Goal: Task Accomplishment & Management: Use online tool/utility

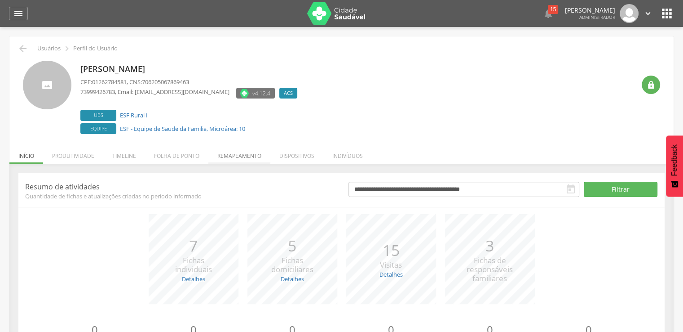
click at [225, 144] on li "Remapeamento" at bounding box center [240, 153] width 62 height 21
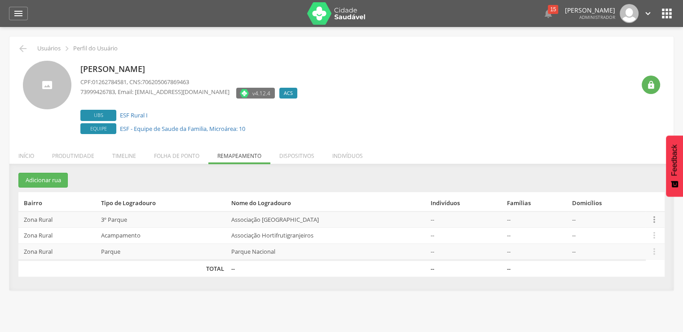
click at [659, 214] on icon "" at bounding box center [655, 219] width 10 height 10
click at [626, 187] on link "Desalocar famílias" at bounding box center [623, 183] width 71 height 11
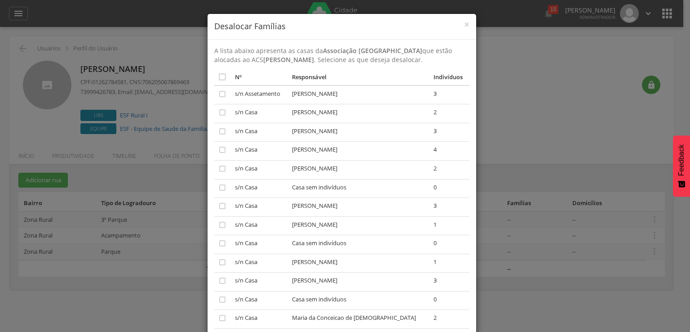
click at [570, 182] on div "× Desalocar Famílias A lista abaixo apresenta as casas da Associação Córrego da…" at bounding box center [345, 166] width 690 height 332
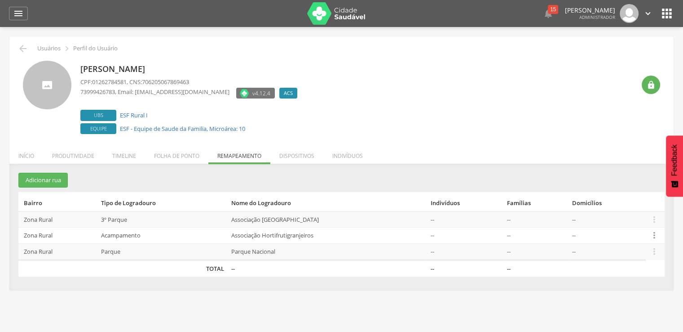
click at [652, 236] on icon "" at bounding box center [655, 235] width 10 height 10
click at [643, 200] on link "Desalocar famílias" at bounding box center [623, 199] width 71 height 11
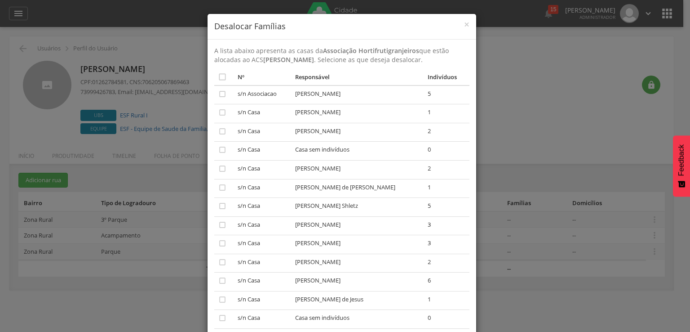
click at [568, 226] on div "× Desalocar Famílias A lista abaixo apresenta as casas da Associação Hortifruti…" at bounding box center [345, 166] width 690 height 332
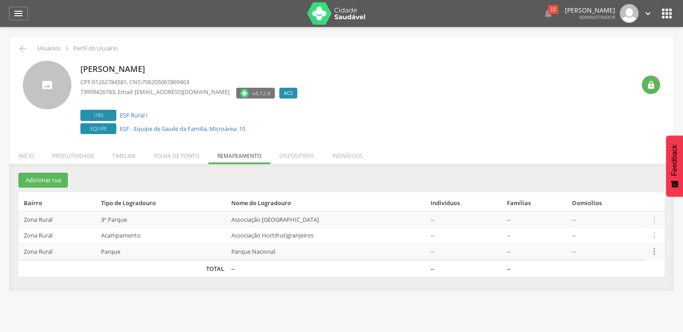
click at [656, 250] on icon "" at bounding box center [655, 251] width 10 height 10
click at [646, 215] on link "Desalocar famílias" at bounding box center [623, 215] width 71 height 11
